Goal: Obtain resource: Download file/media

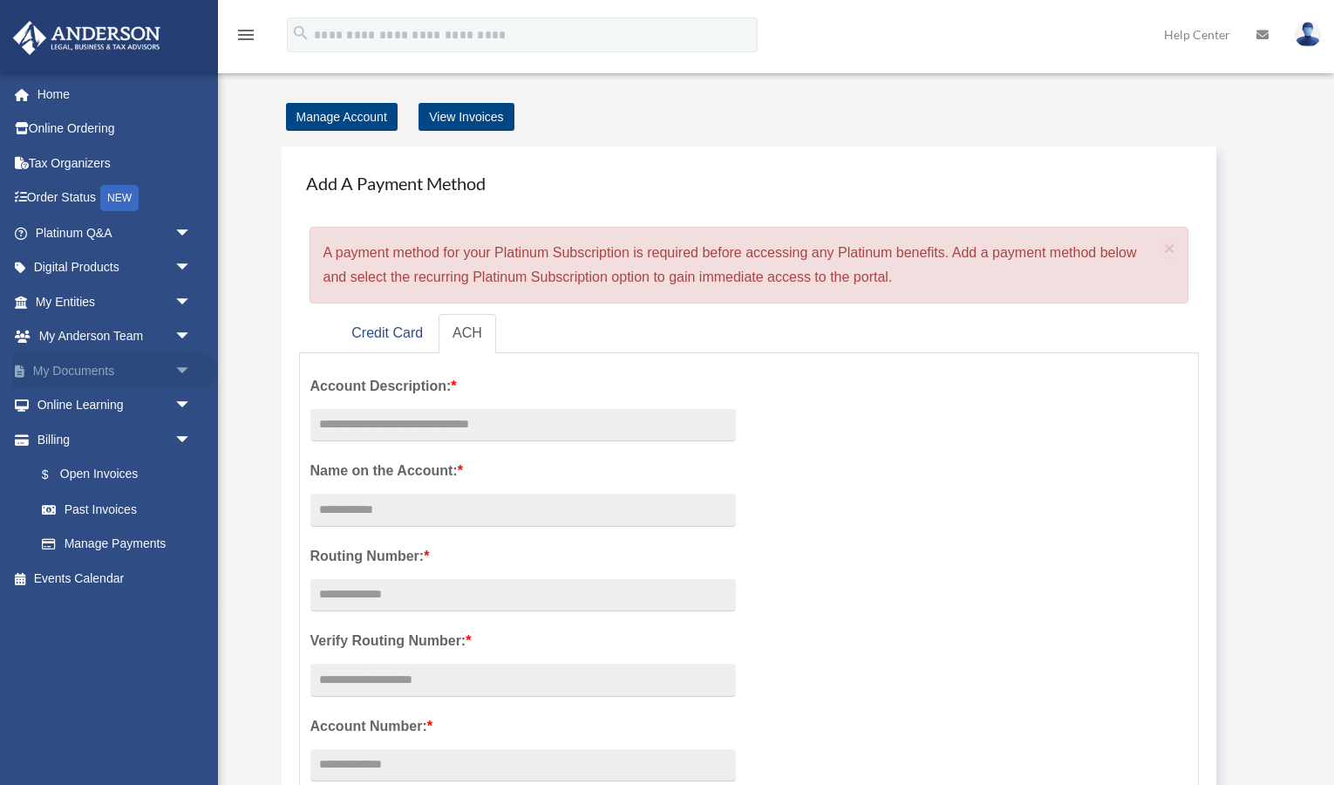
click at [89, 370] on link "My Documents arrow_drop_down" at bounding box center [115, 370] width 206 height 35
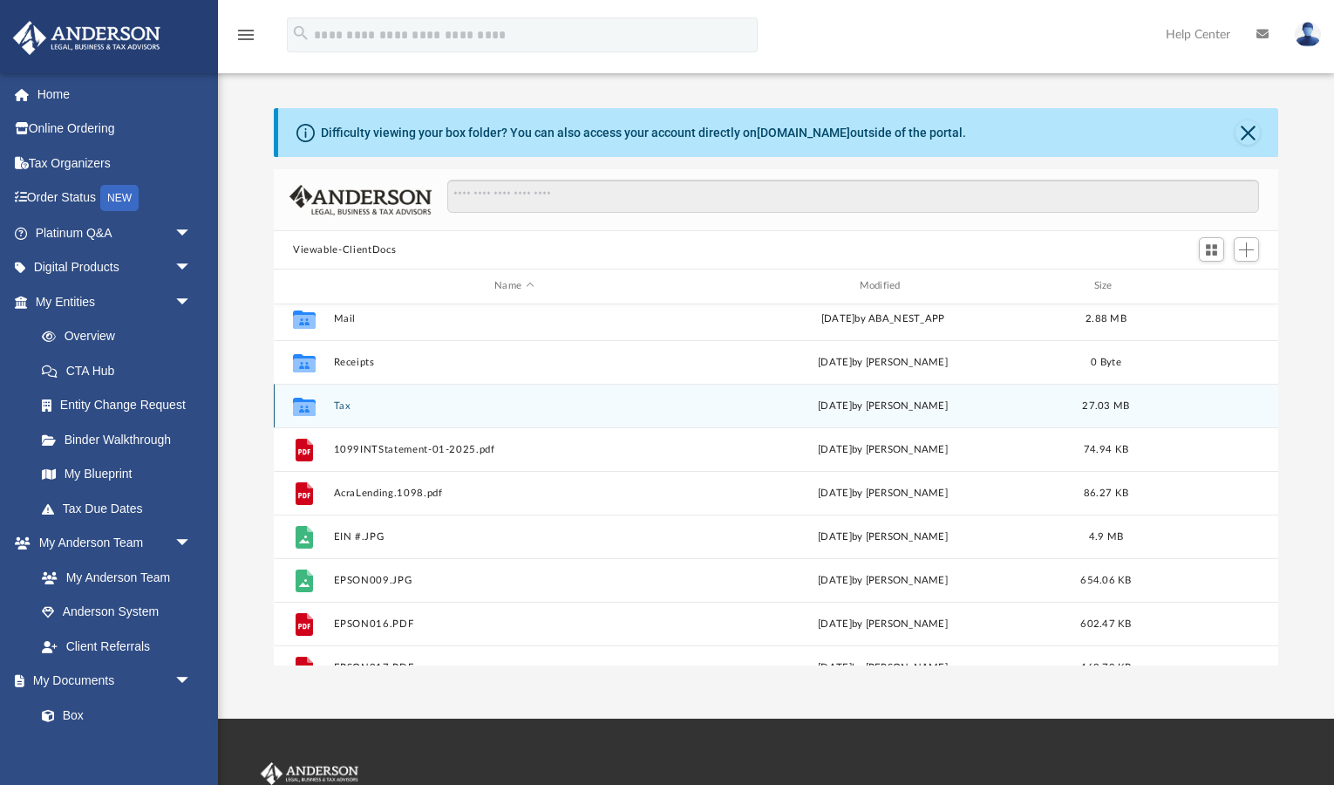
scroll to position [72, 0]
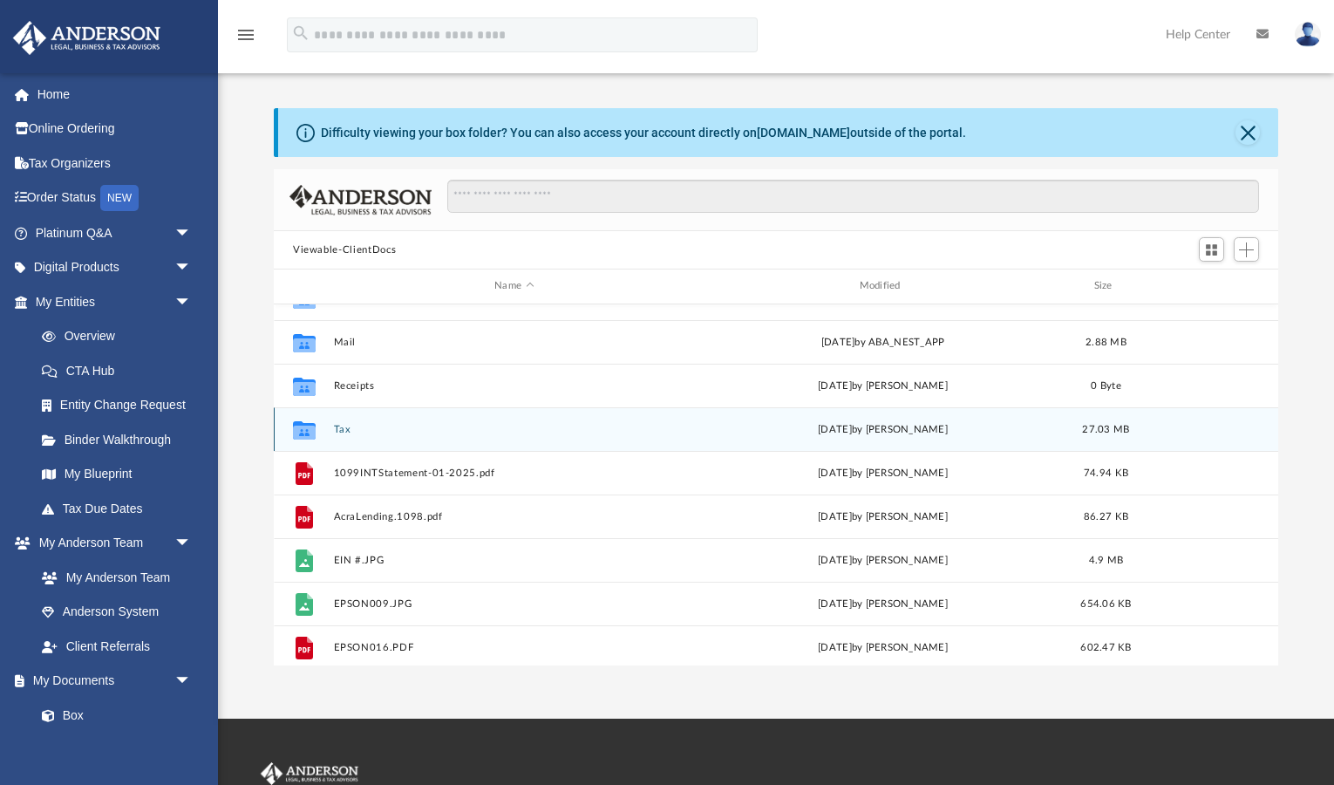
click at [629, 424] on button "Tax" at bounding box center [514, 429] width 361 height 11
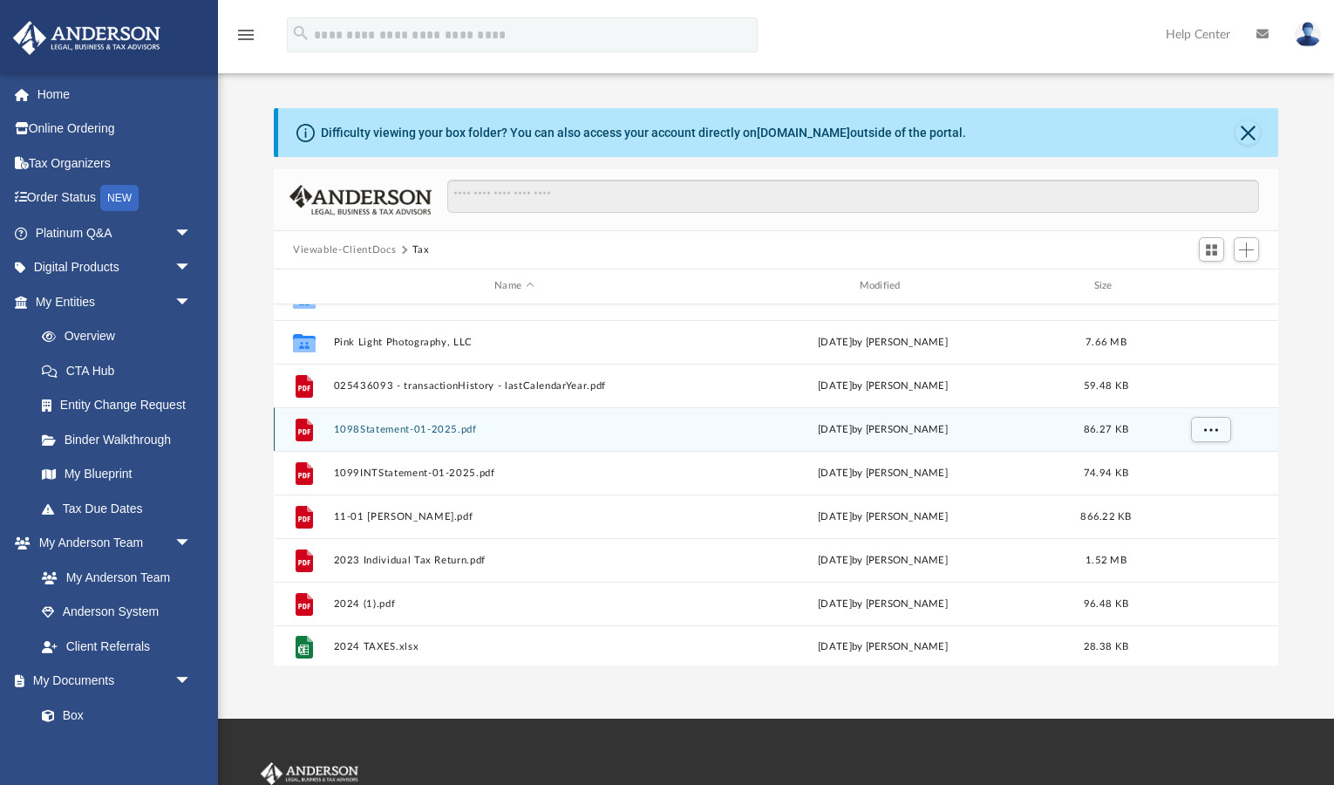
scroll to position [0, 0]
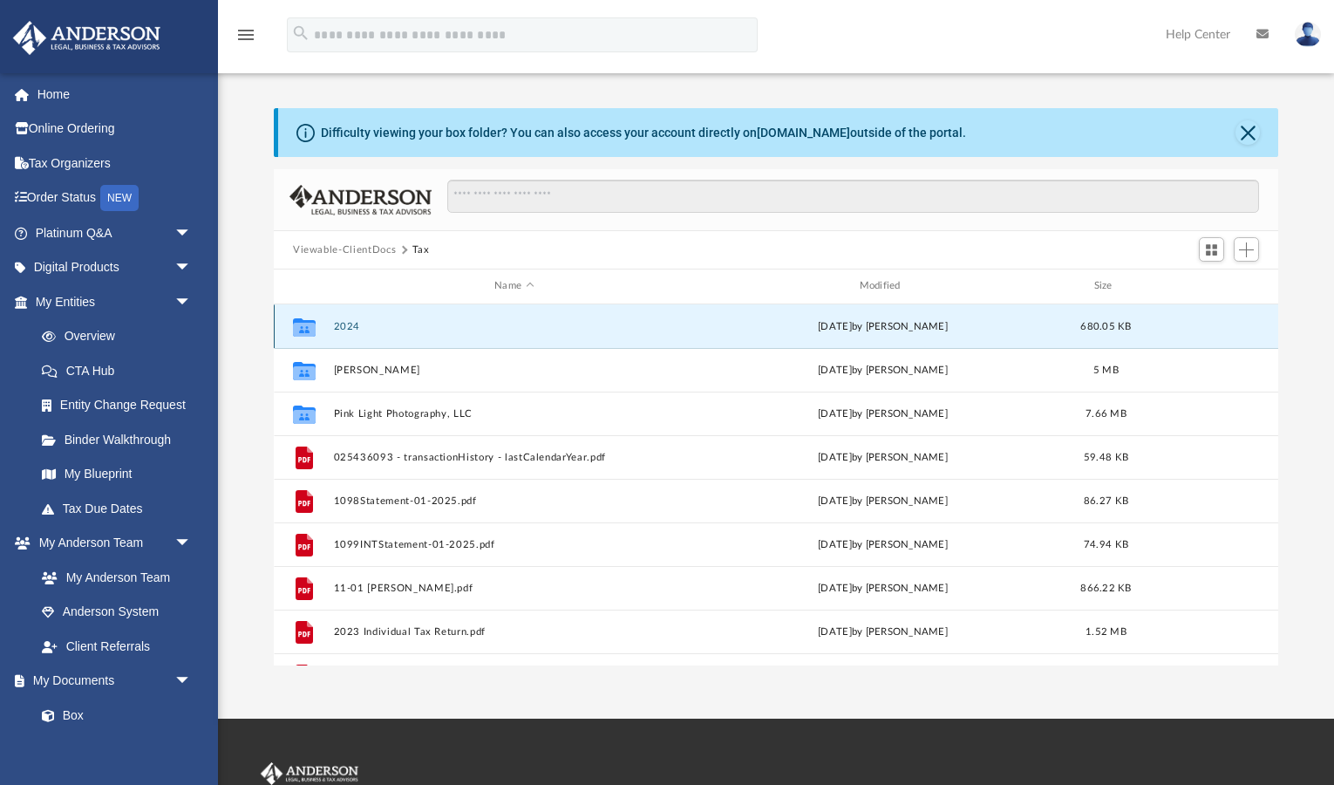
click at [672, 327] on button "2024" at bounding box center [514, 326] width 361 height 11
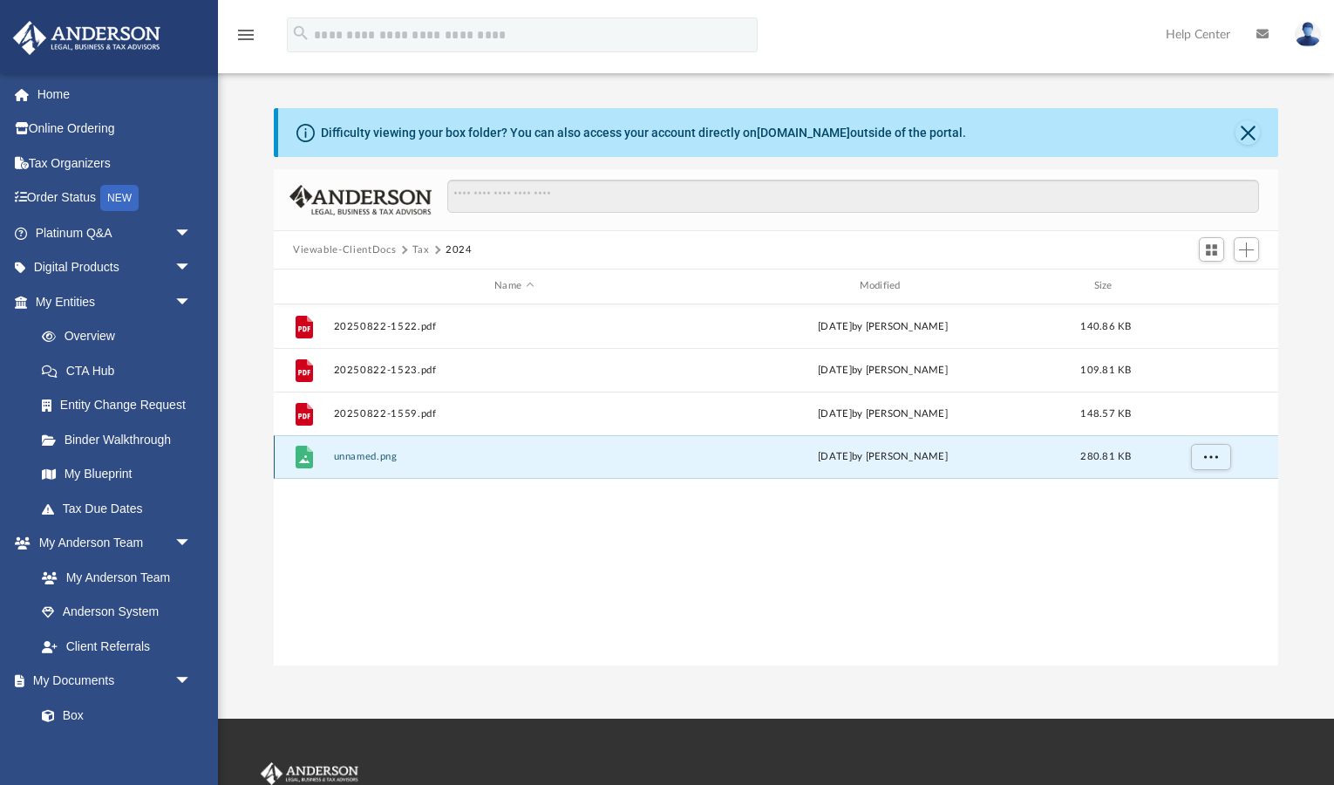
click at [656, 456] on button "unnamed.png" at bounding box center [514, 456] width 361 height 11
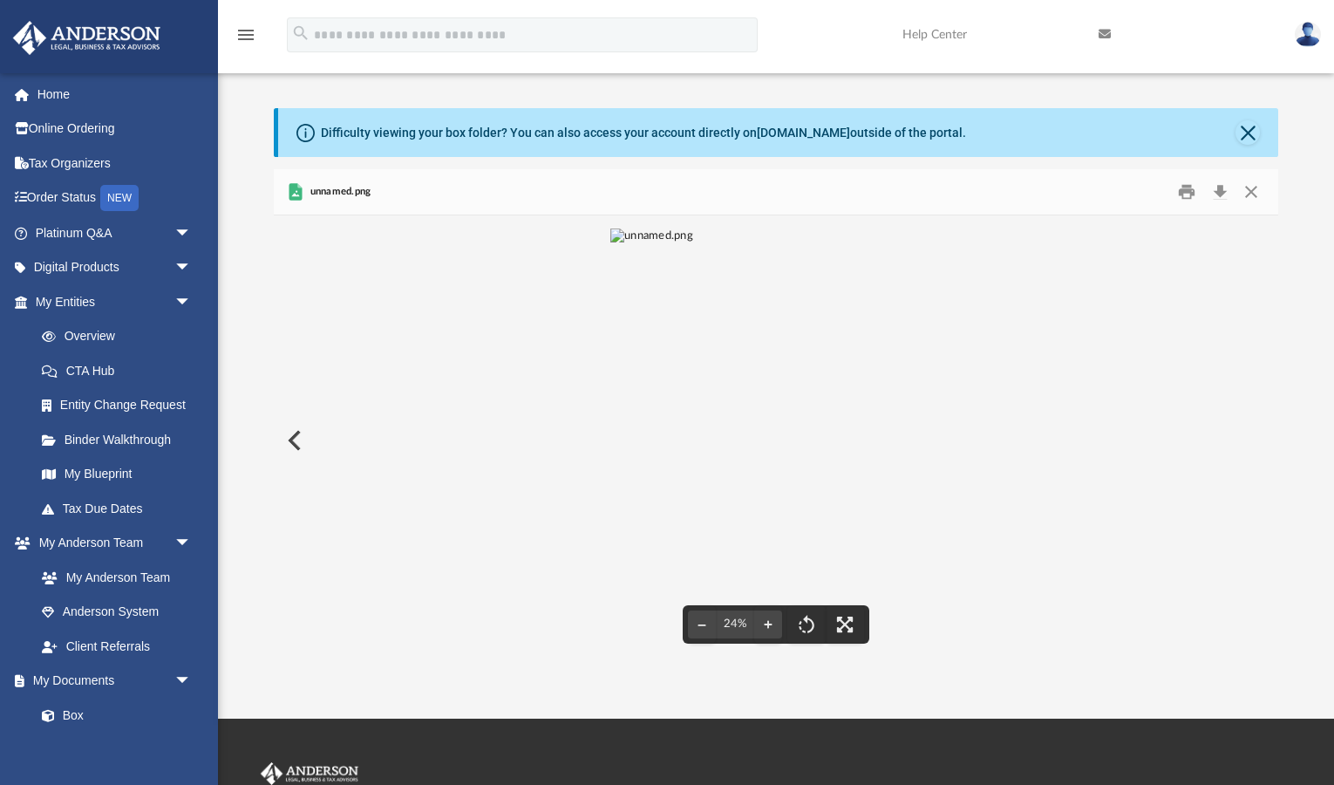
click at [291, 433] on button "Preview" at bounding box center [293, 440] width 38 height 49
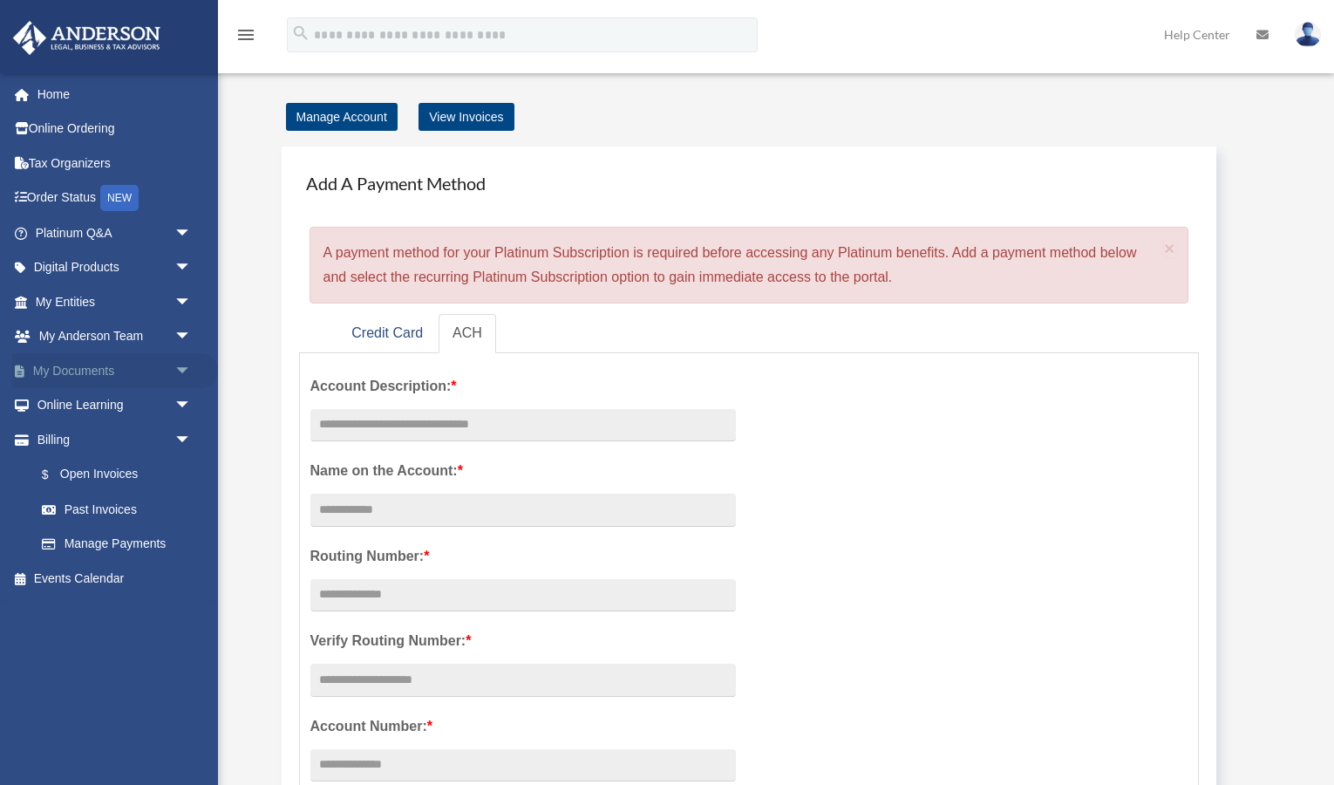
click at [101, 369] on link "My Documents arrow_drop_down" at bounding box center [115, 370] width 206 height 35
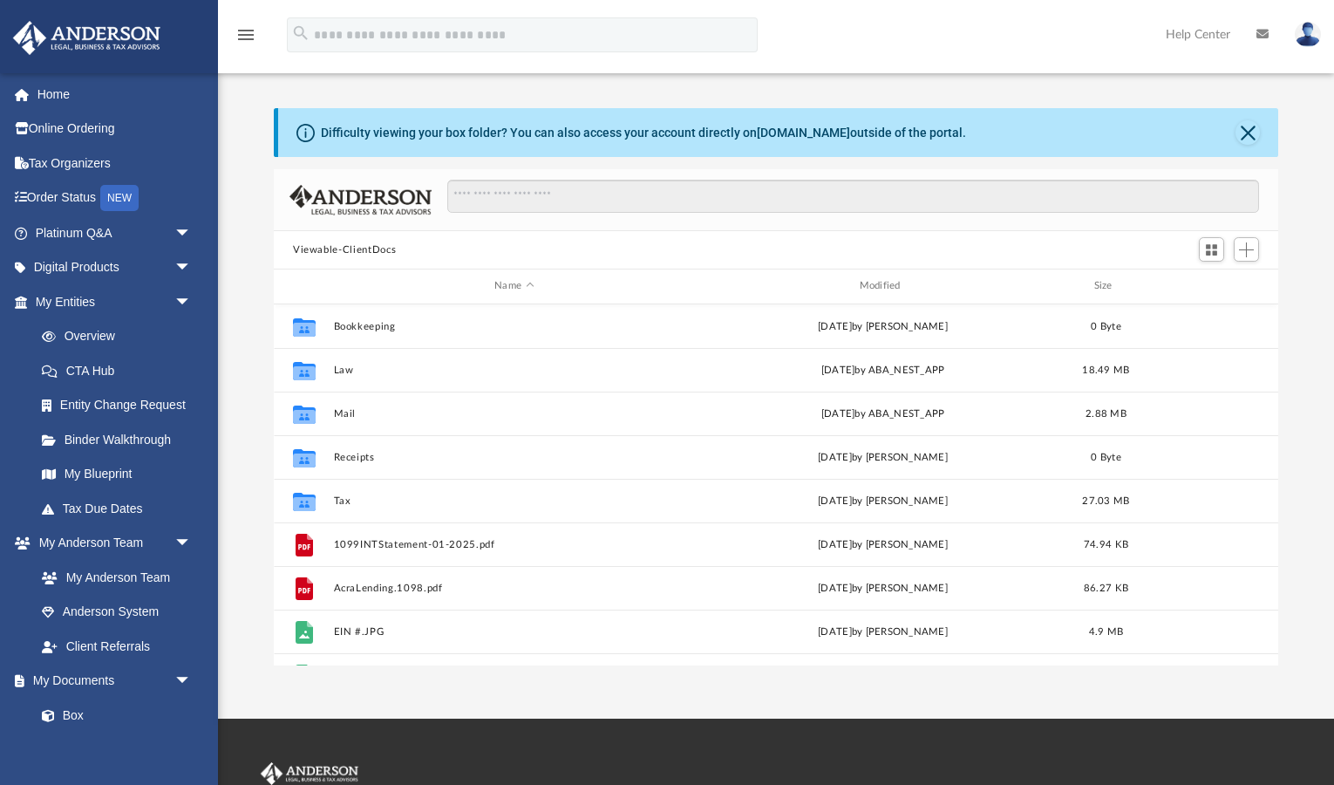
scroll to position [396, 1005]
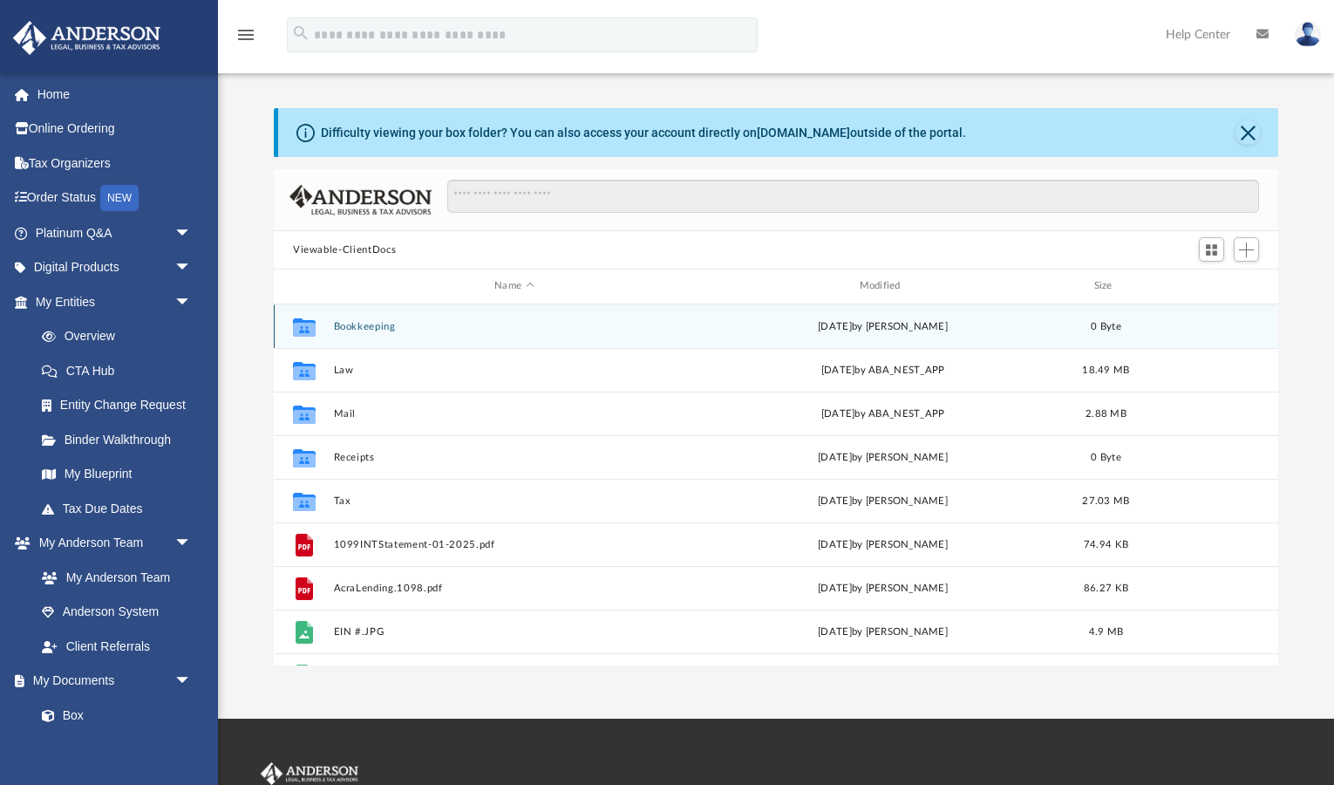
click at [627, 331] on button "Bookkeeping" at bounding box center [514, 326] width 361 height 11
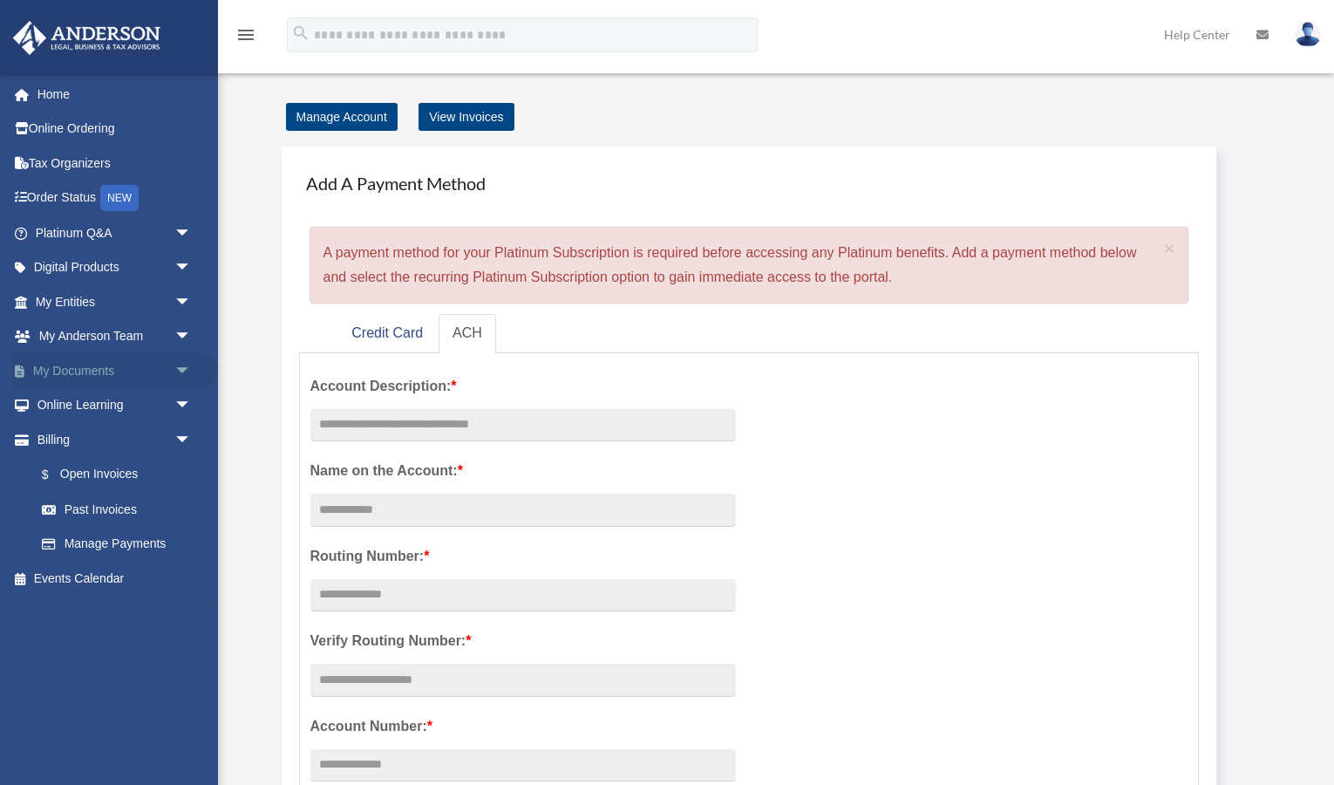
click at [97, 368] on link "My Documents arrow_drop_down" at bounding box center [115, 370] width 206 height 35
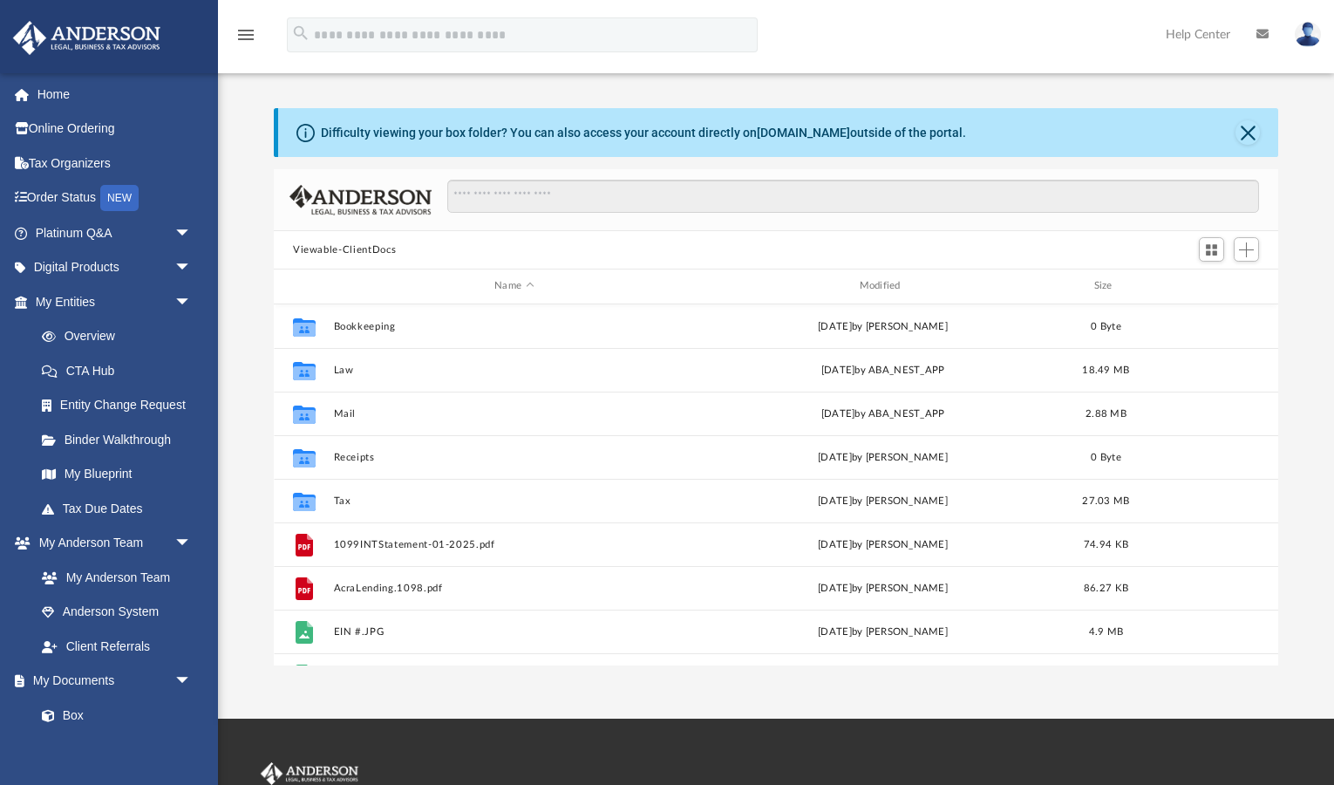
scroll to position [396, 1005]
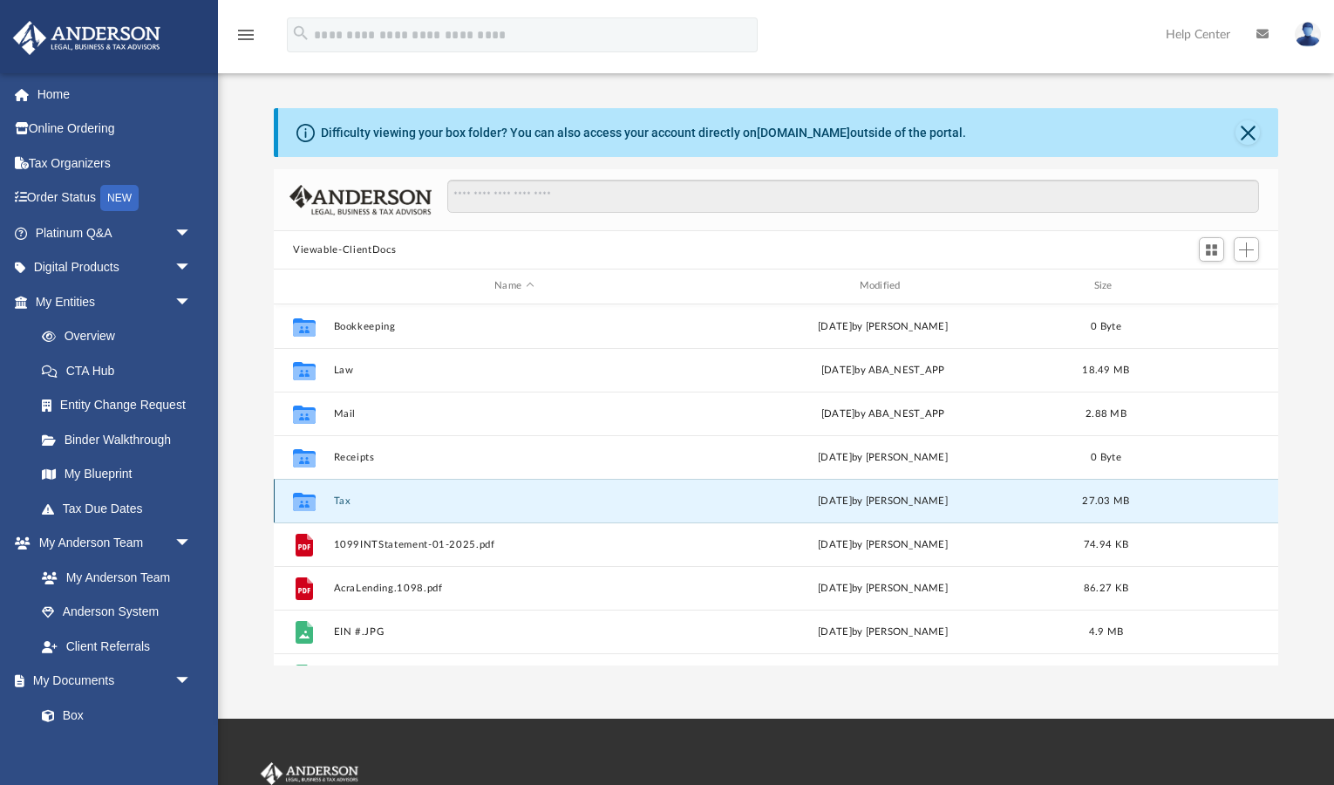
click at [625, 497] on button "Tax" at bounding box center [514, 500] width 361 height 11
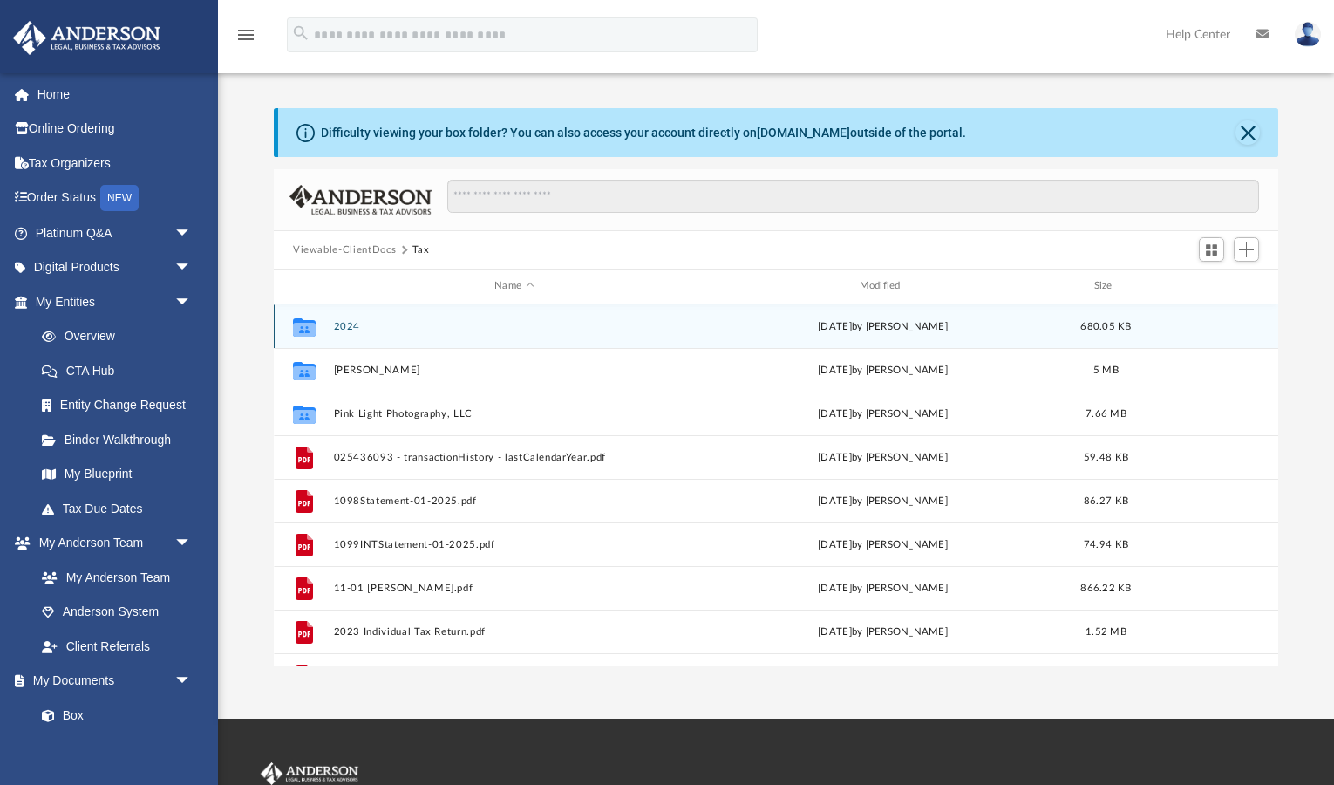
click at [695, 327] on div "Collaborated Folder 2024 Fri Aug 22 2025 by Shane Marinovich 680.05 KB" at bounding box center [776, 326] width 1005 height 44
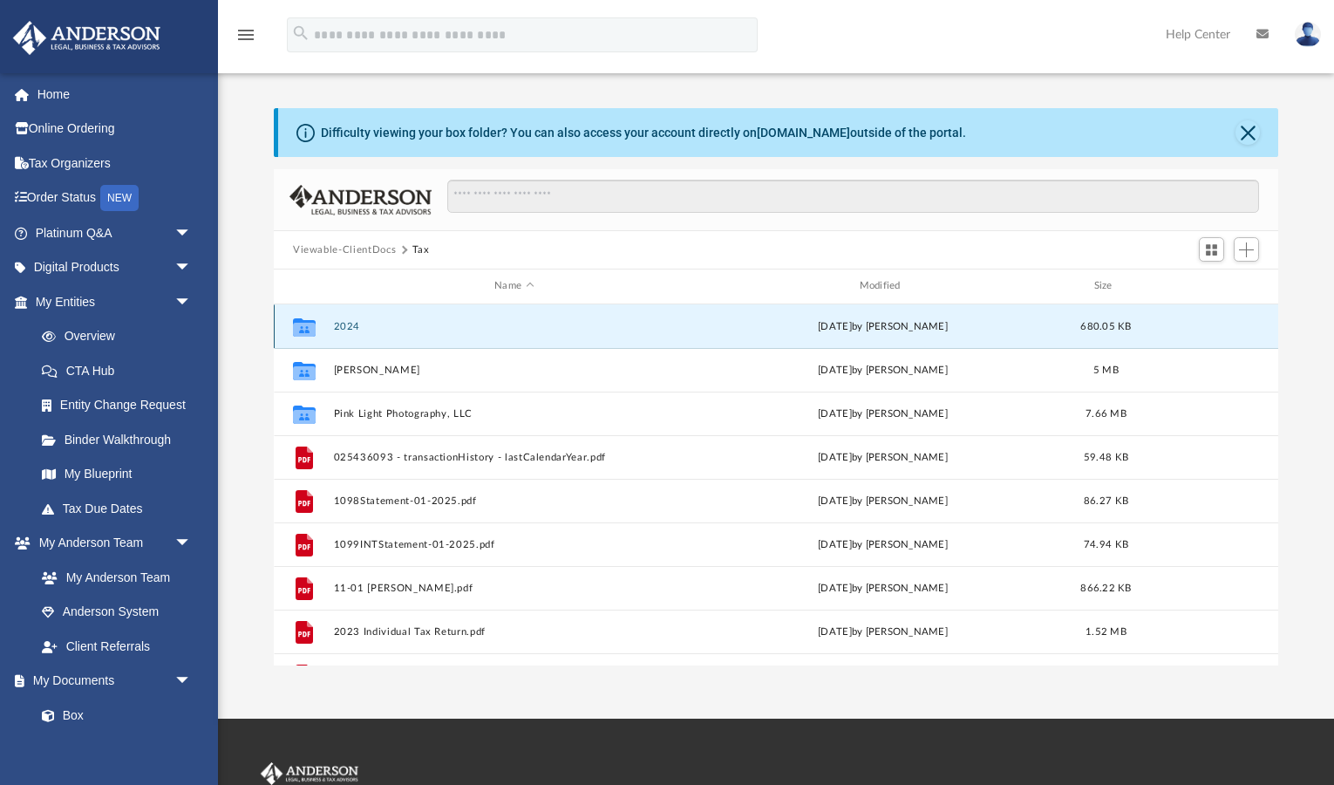
click at [695, 327] on div "Collaborated Folder 2024 Fri Aug 22 2025 by Shane Marinovich 680.05 KB" at bounding box center [776, 326] width 1005 height 44
click at [732, 330] on div "Fri Aug 22 2025 by Shane Marinovich" at bounding box center [883, 326] width 361 height 16
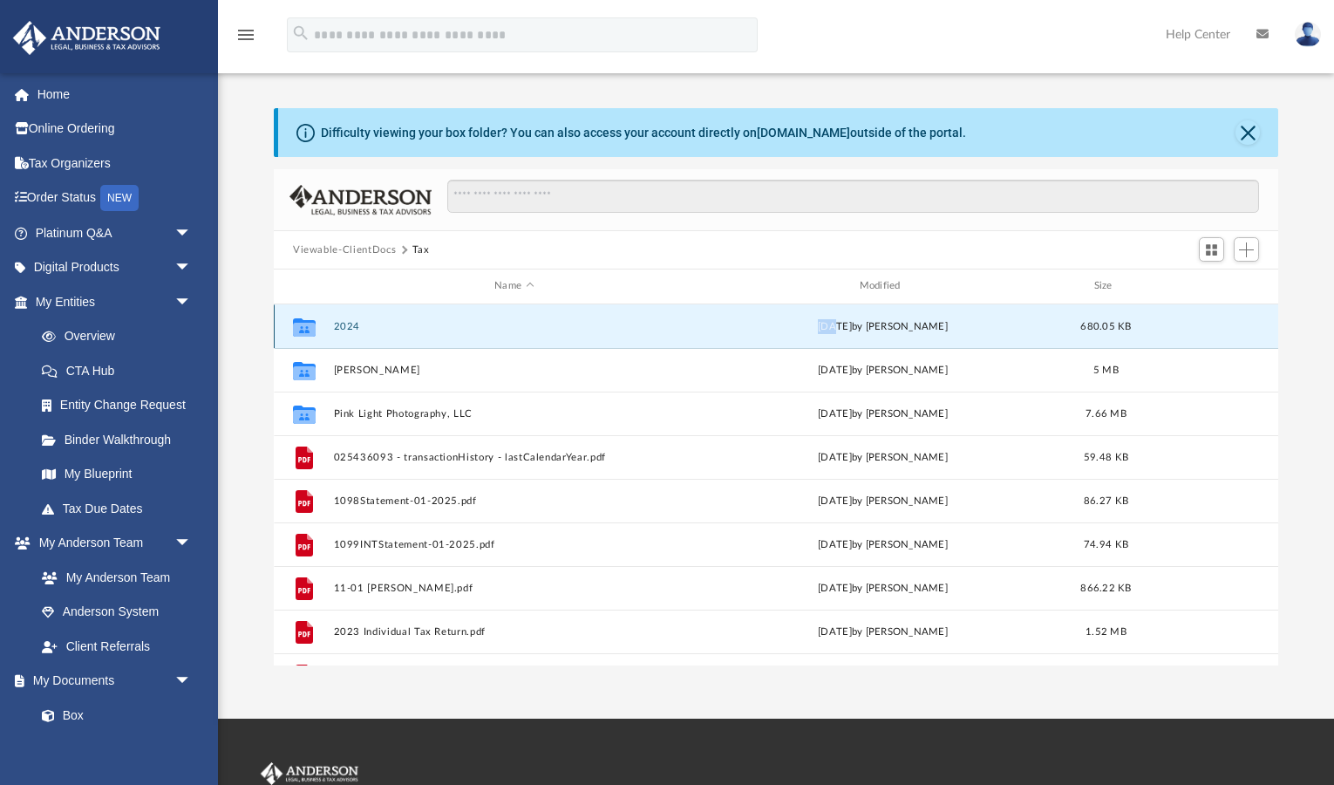
click at [732, 330] on div "Fri Aug 22 2025 by Shane Marinovich" at bounding box center [883, 326] width 361 height 16
click at [623, 327] on button "2024" at bounding box center [514, 326] width 361 height 11
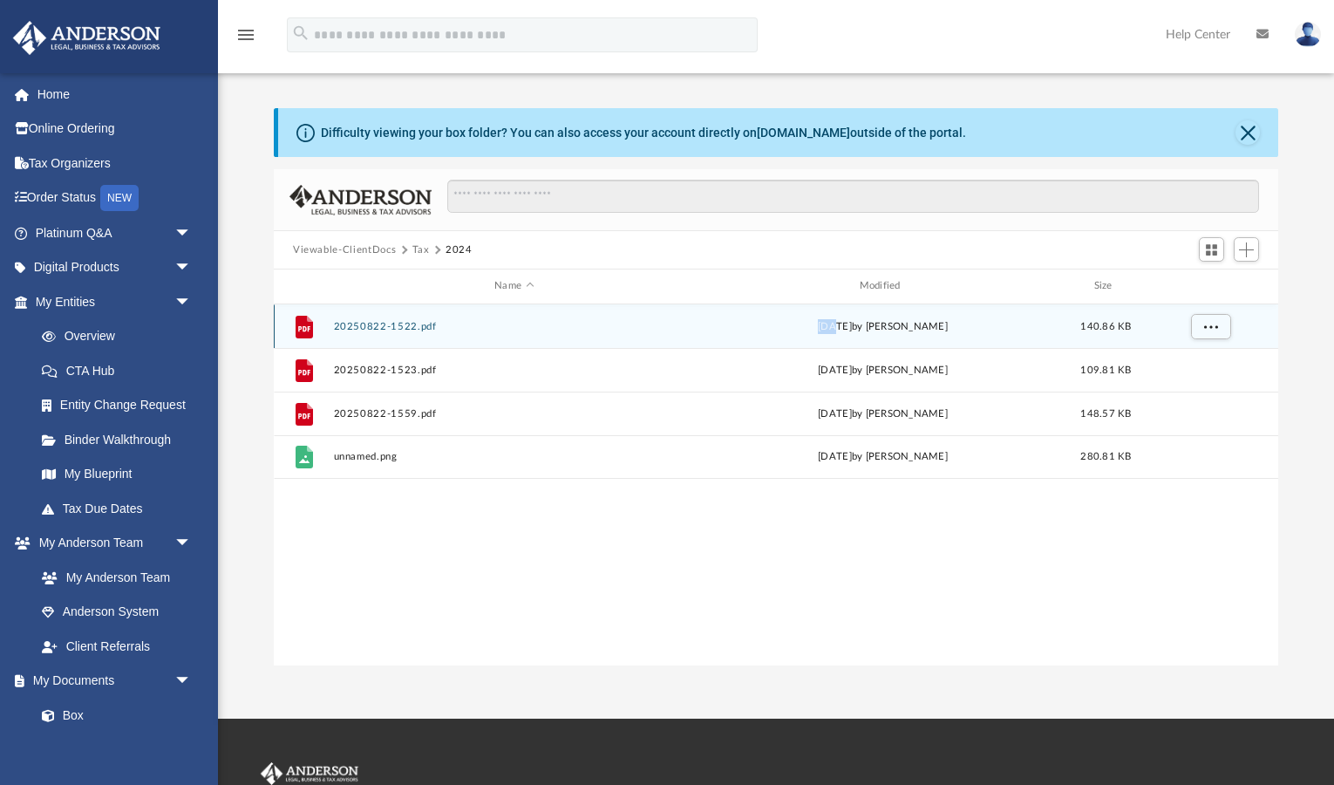
click at [649, 324] on button "20250822-1522.pdf" at bounding box center [514, 326] width 361 height 11
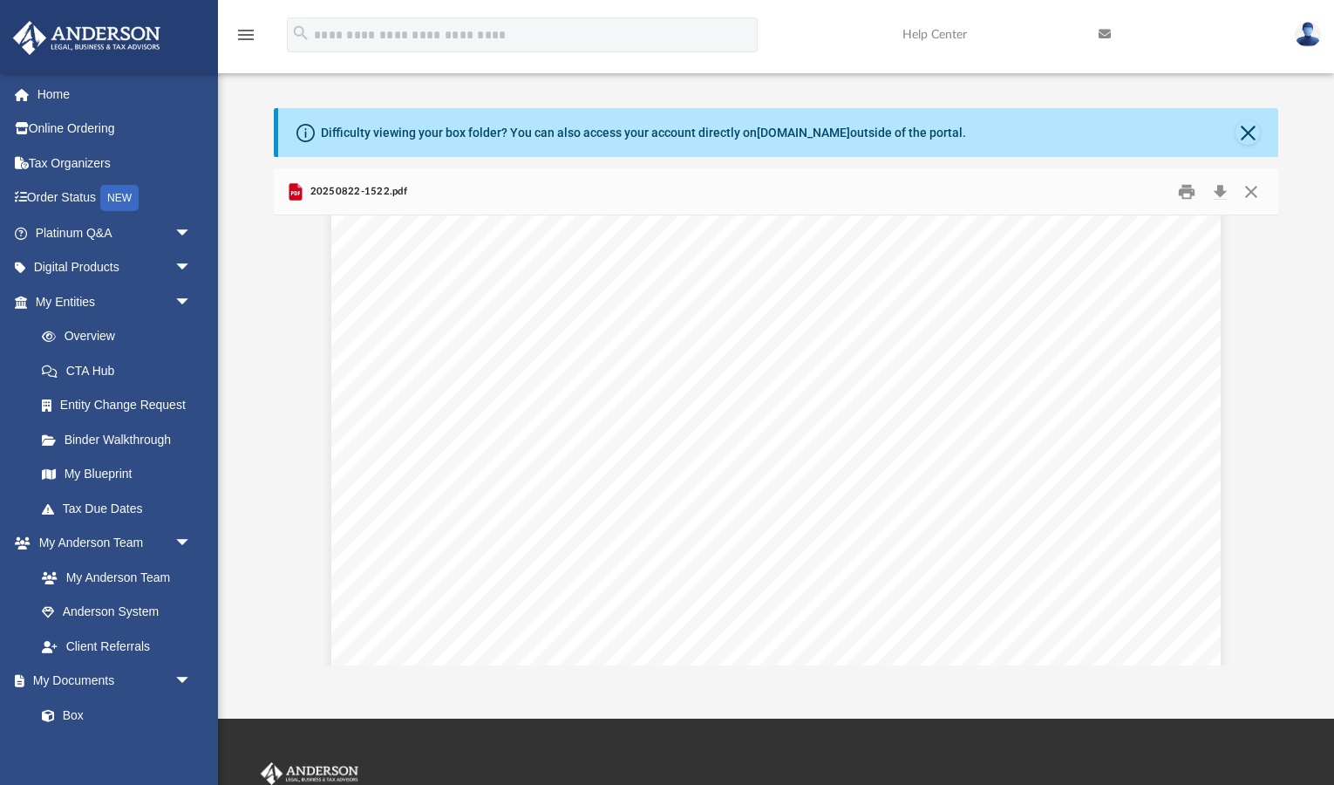
scroll to position [0, 0]
click at [1258, 445] on button "Preview" at bounding box center [1259, 440] width 38 height 49
click at [744, 623] on button "File preview" at bounding box center [743, 624] width 28 height 38
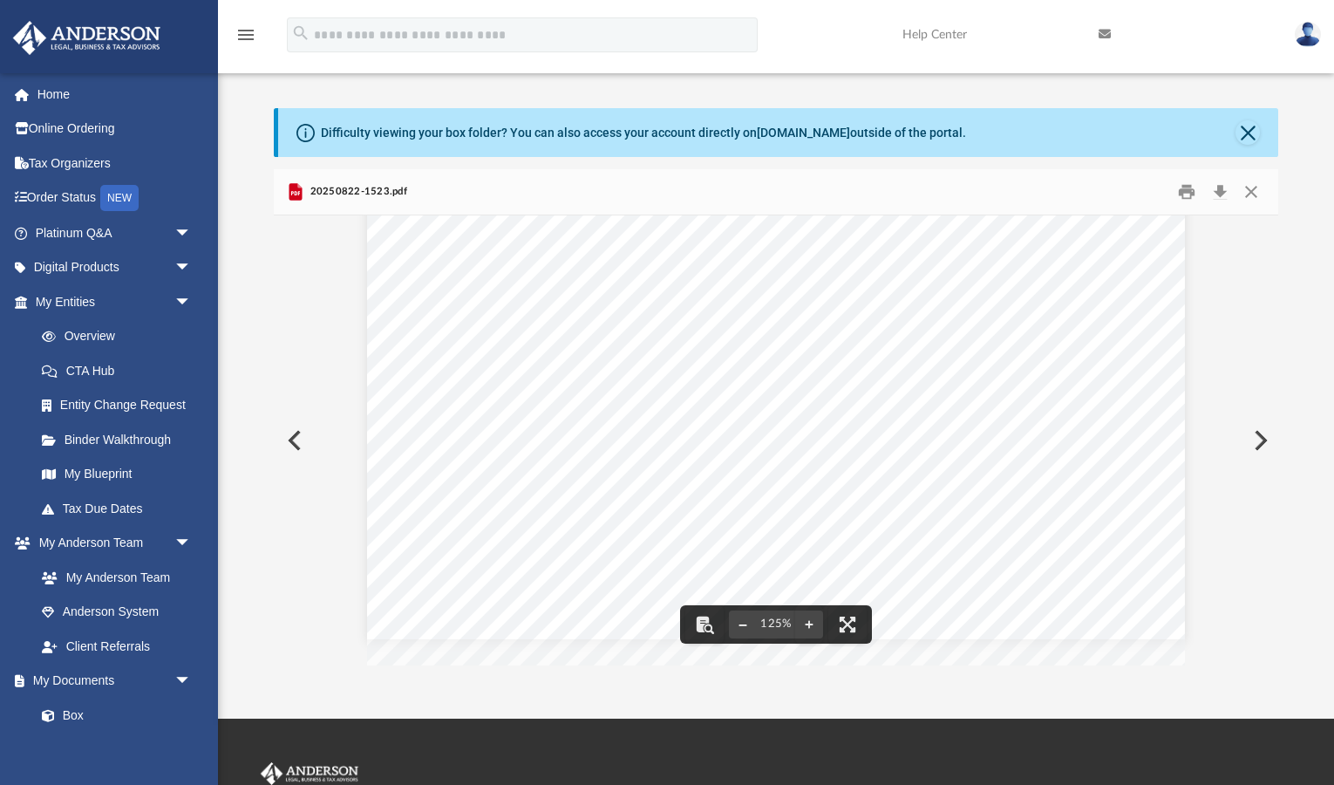
scroll to position [635, 0]
click at [740, 623] on button "File preview" at bounding box center [743, 624] width 28 height 38
click at [295, 449] on button "Preview" at bounding box center [293, 440] width 38 height 49
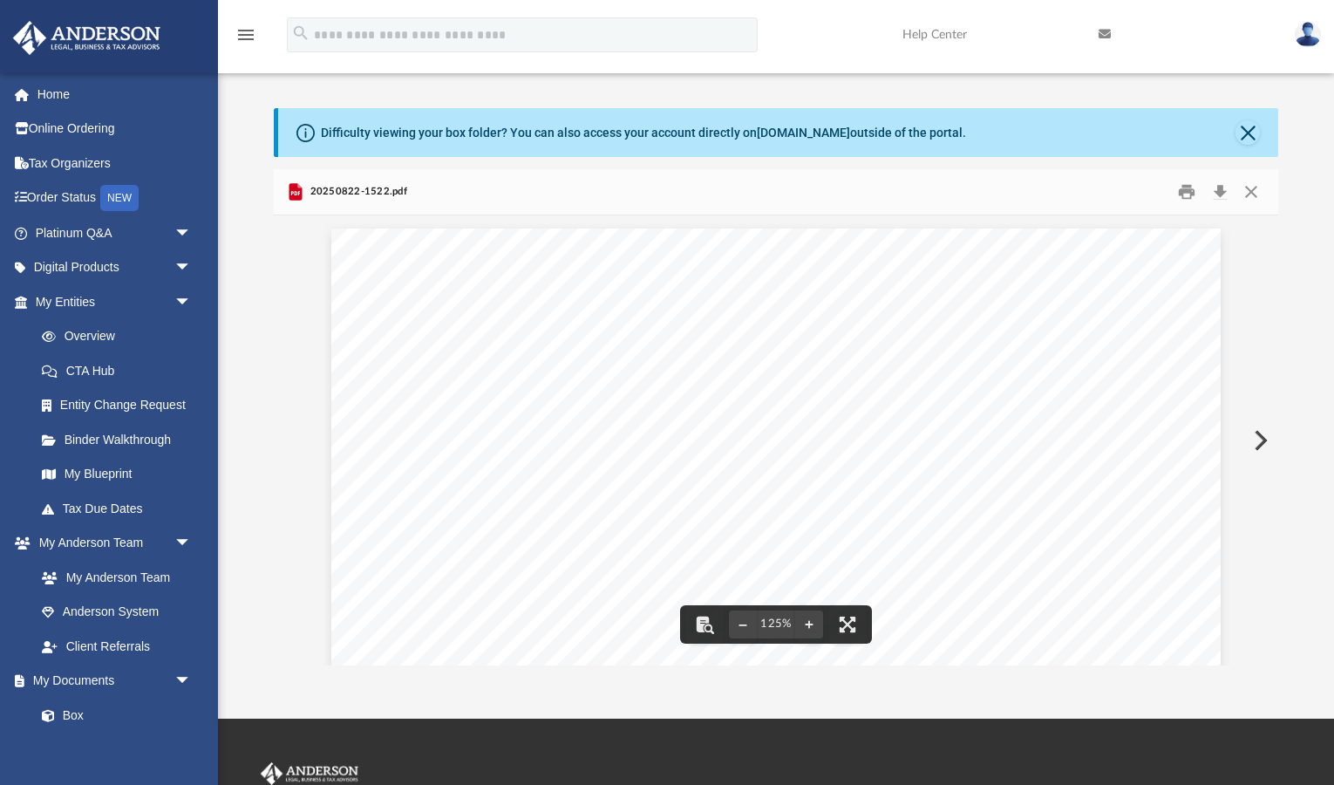
click at [1259, 441] on button "Preview" at bounding box center [1259, 440] width 38 height 49
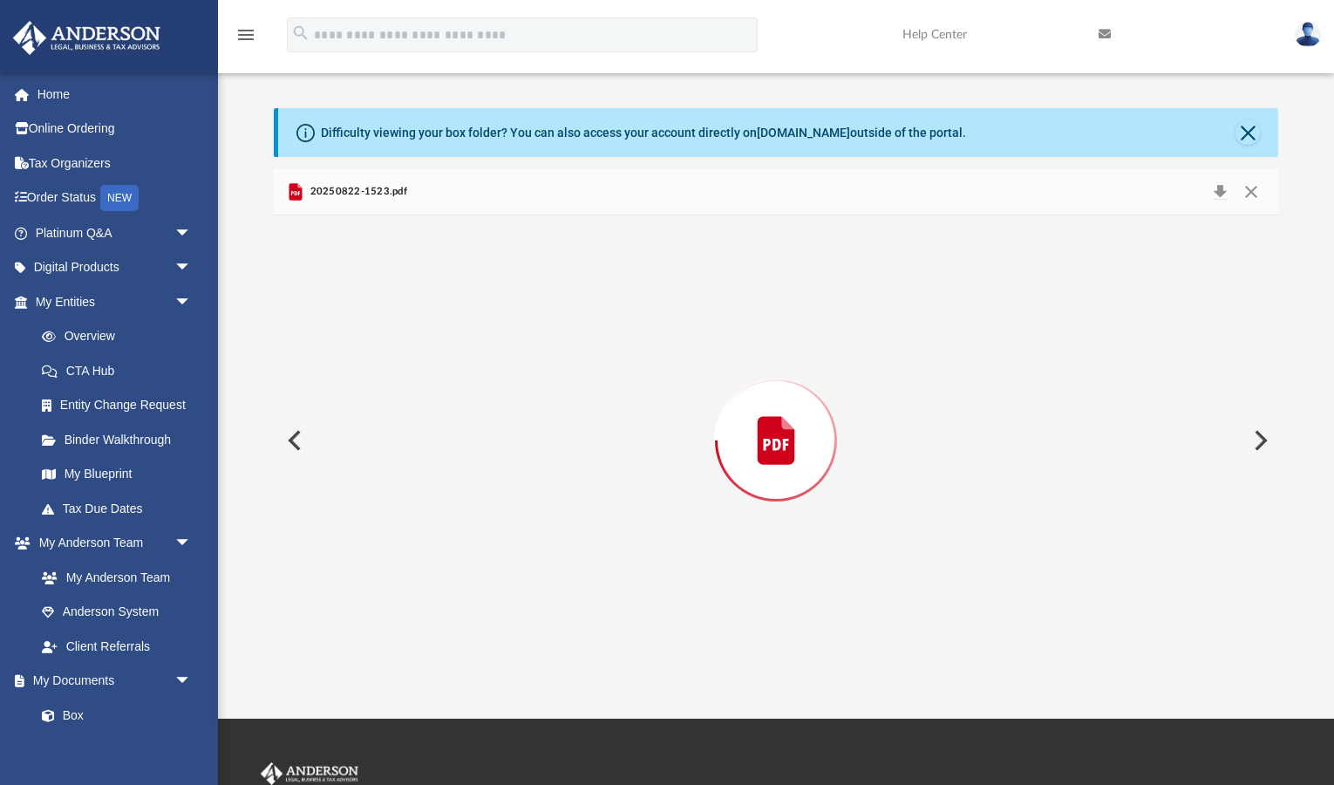
click at [1259, 441] on button "Preview" at bounding box center [1259, 440] width 38 height 49
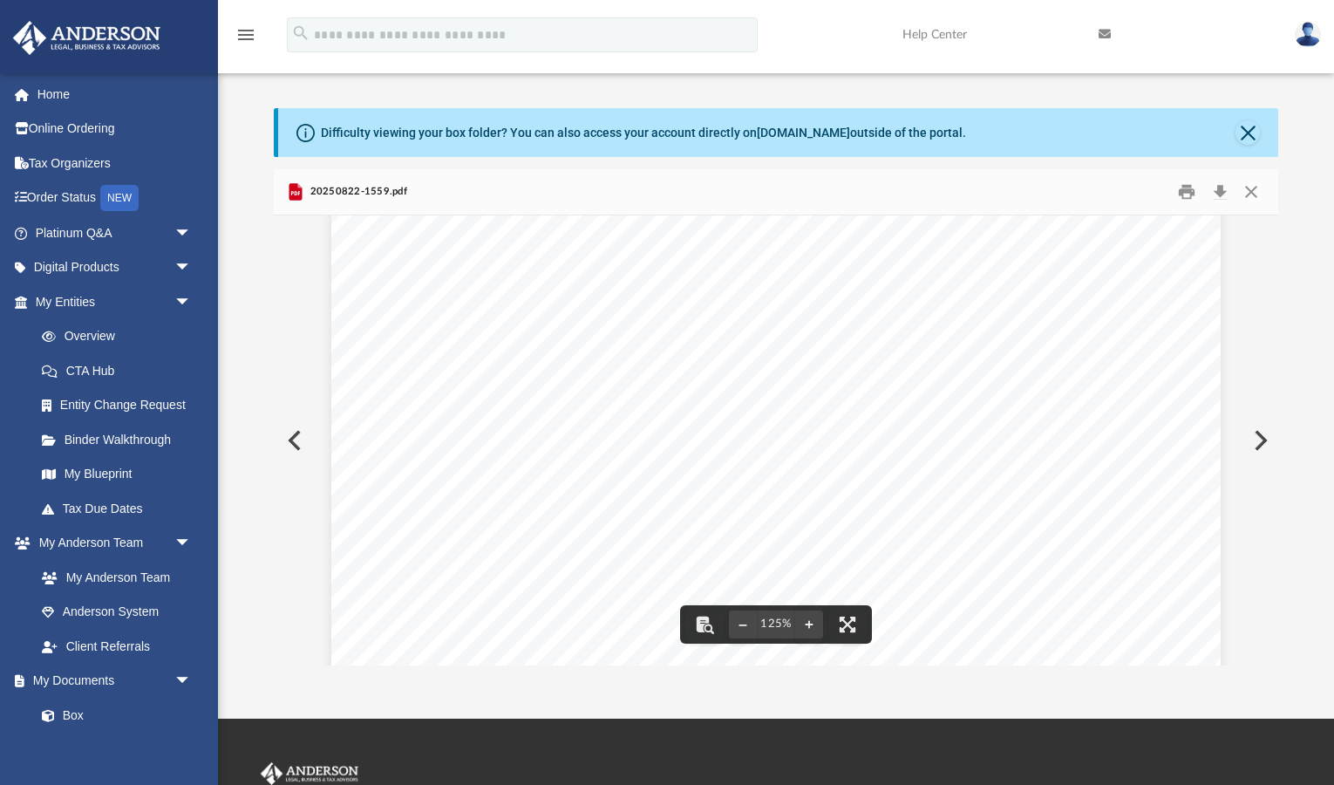
click at [1254, 440] on button "Preview" at bounding box center [1259, 440] width 38 height 49
